Goal: Transaction & Acquisition: Purchase product/service

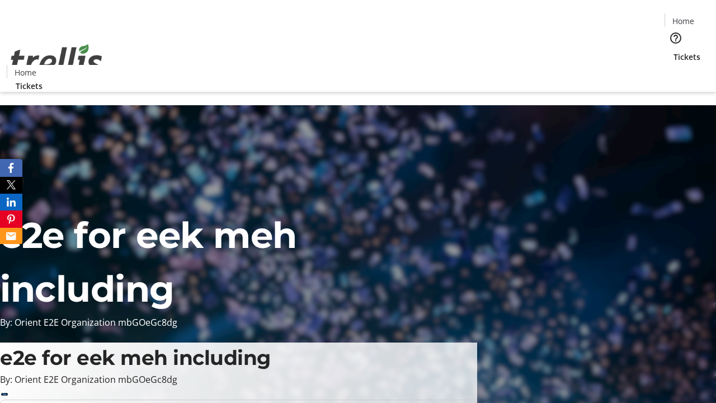
click at [674, 51] on span "Tickets" at bounding box center [687, 57] width 27 height 12
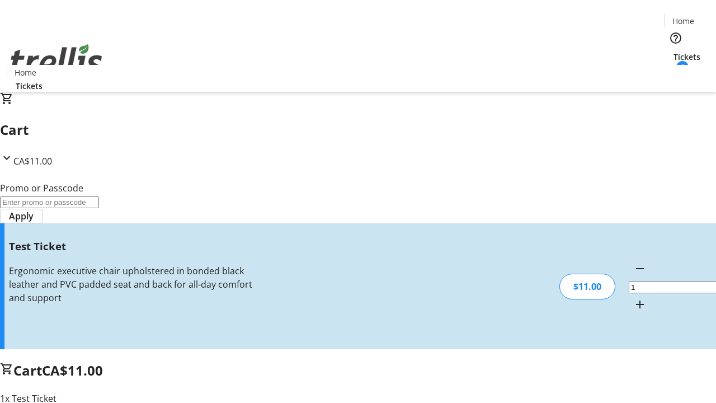
type input "UNLOCK"
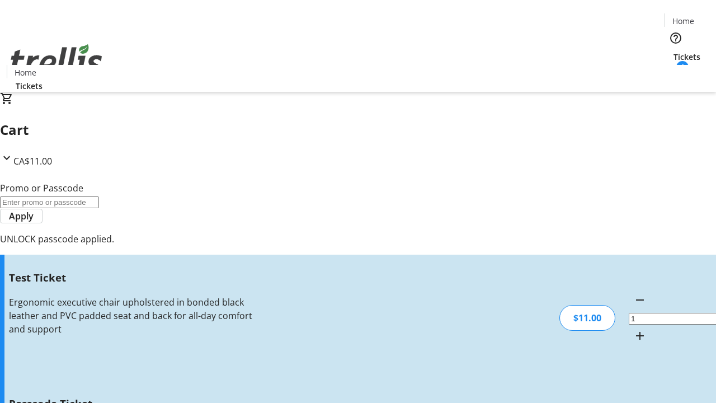
type input "5"
